Goal: Task Accomplishment & Management: Manage account settings

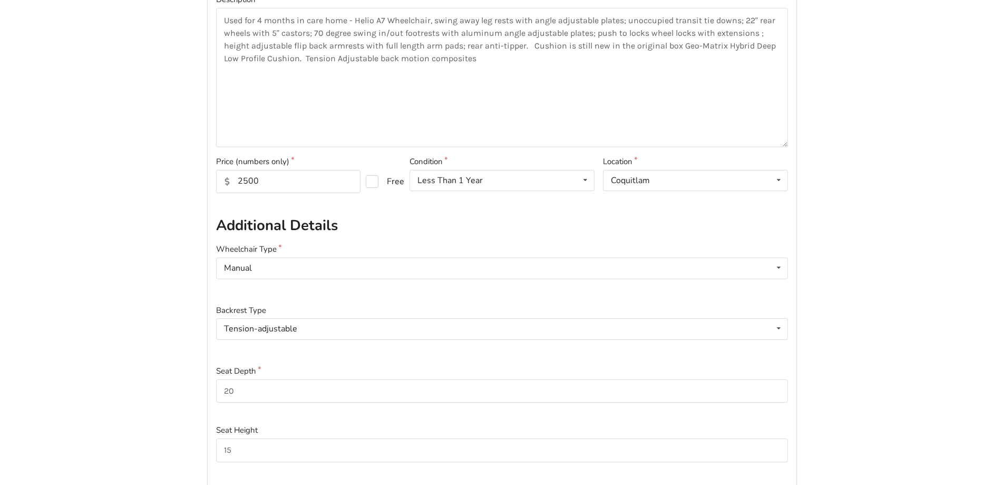
scroll to position [211, 0]
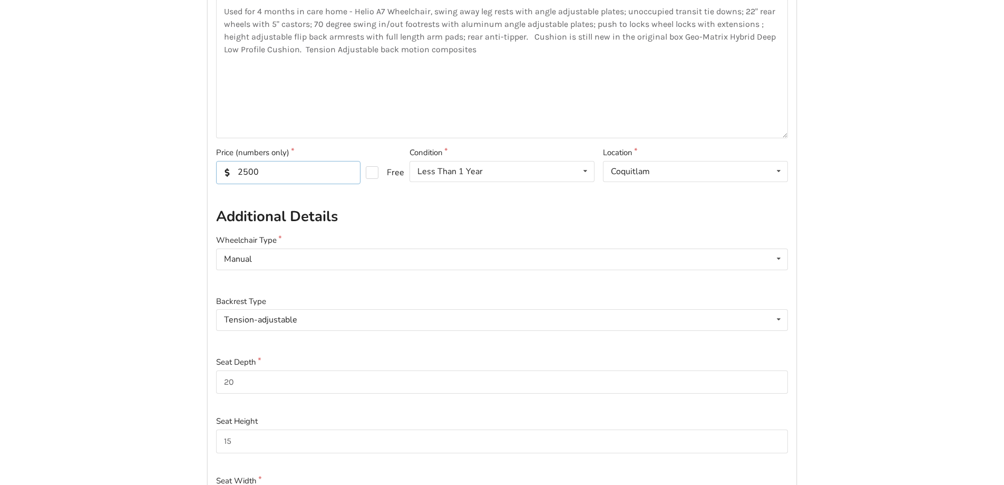
drag, startPoint x: 283, startPoint y: 168, endPoint x: 234, endPoint y: 177, distance: 50.5
click at [234, 177] on input "2500" at bounding box center [288, 172] width 144 height 23
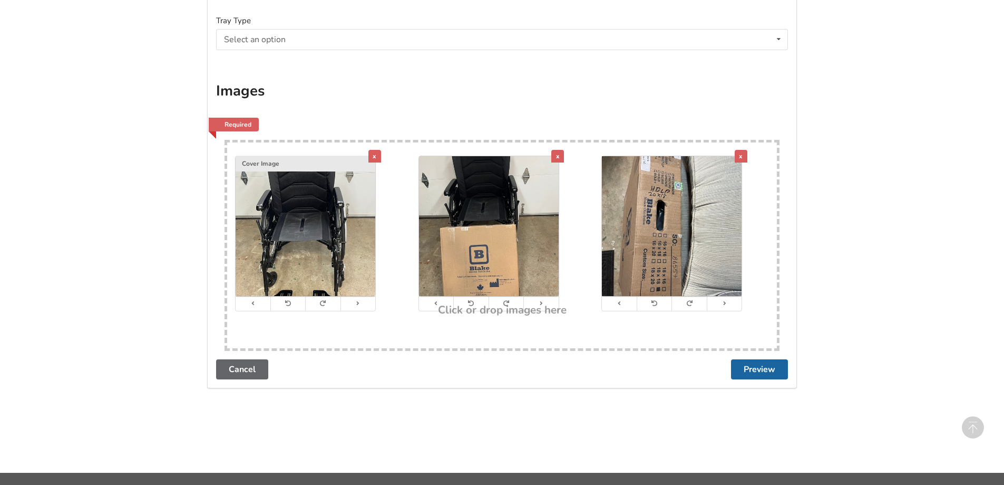
scroll to position [1898, 0]
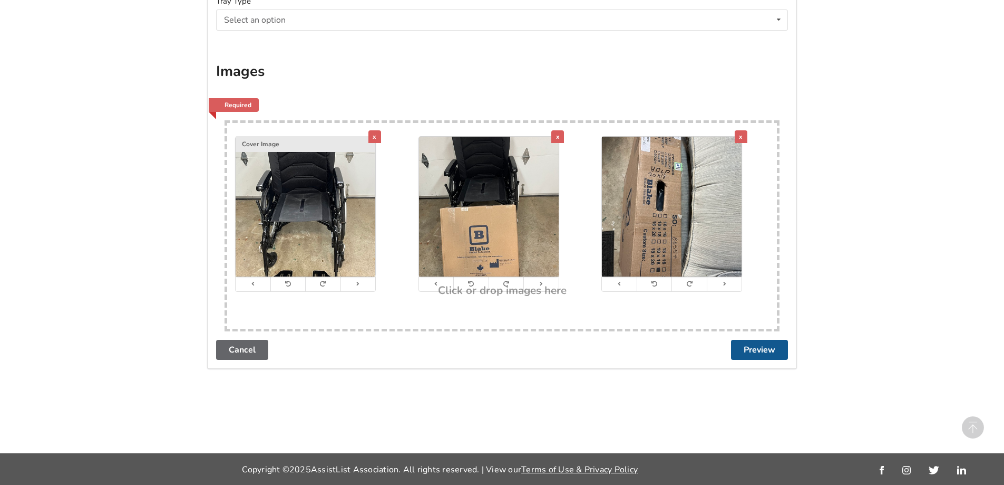
type input "1900"
click at [763, 350] on button "Preview" at bounding box center [759, 350] width 57 height 20
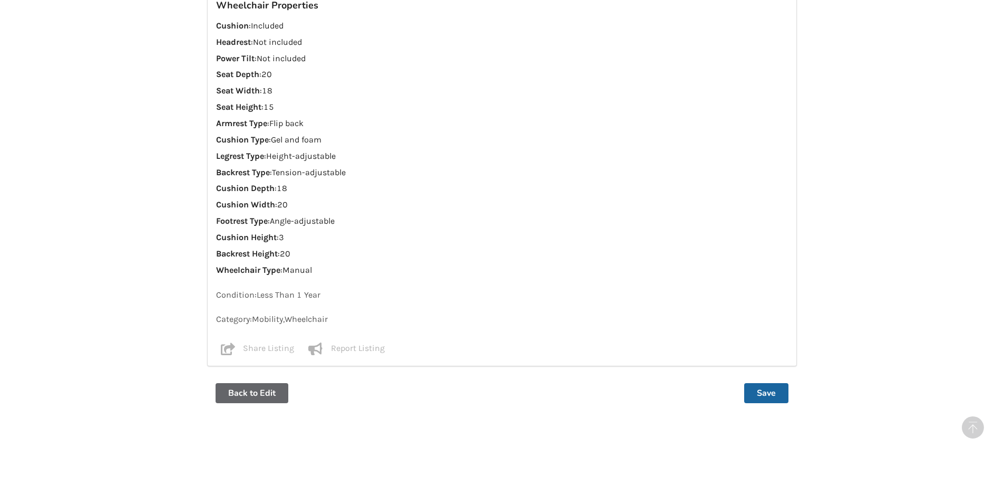
scroll to position [990, 0]
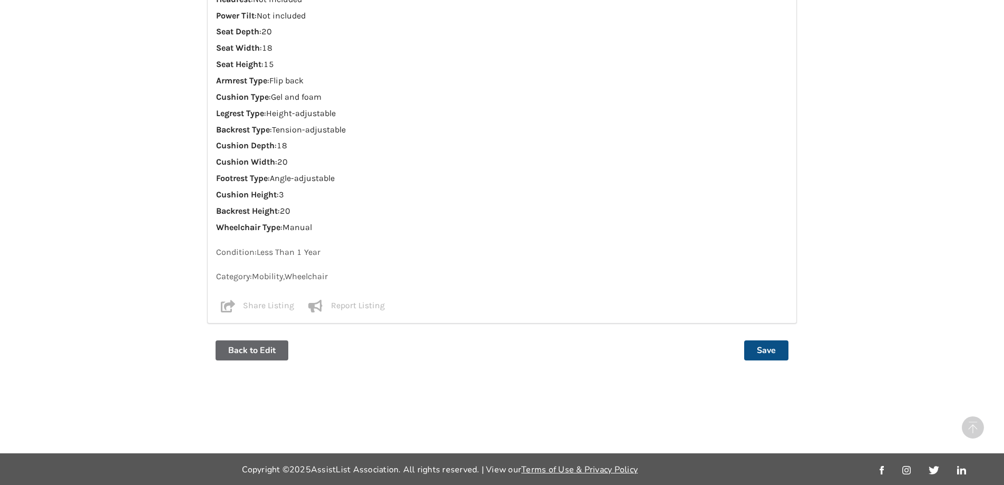
click at [778, 351] on button "Save" at bounding box center [766, 350] width 44 height 20
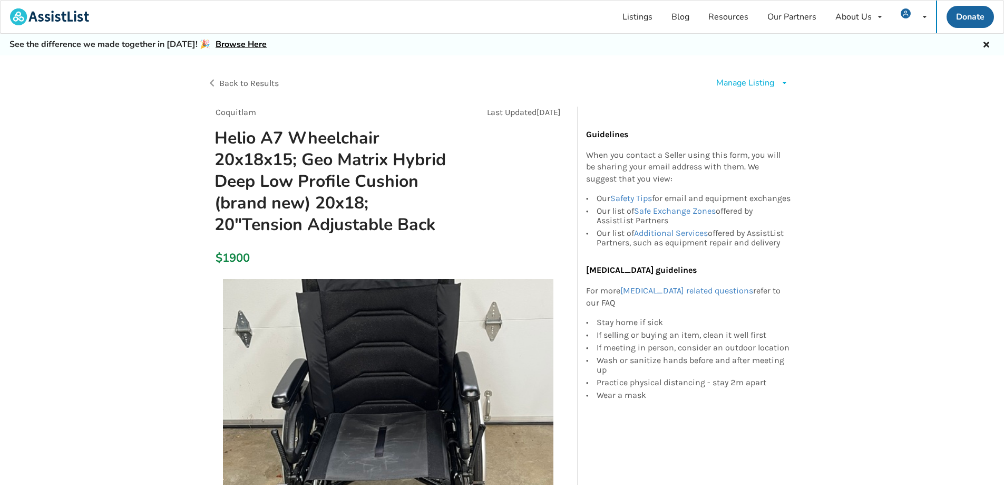
click at [755, 83] on div "Manage Listing" at bounding box center [745, 83] width 58 height 12
click at [256, 80] on span "Back to Results" at bounding box center [249, 83] width 60 height 10
click at [256, 83] on span "Back to Results" at bounding box center [249, 83] width 60 height 10
